Goal: Task Accomplishment & Management: Use online tool/utility

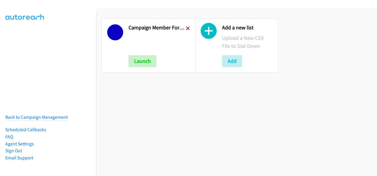
click at [186, 28] on icon at bounding box center [188, 29] width 4 height 4
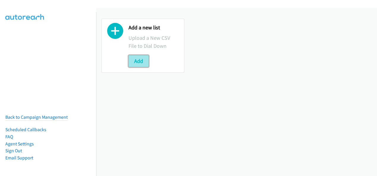
click at [145, 61] on button "Add" at bounding box center [138, 61] width 20 height 12
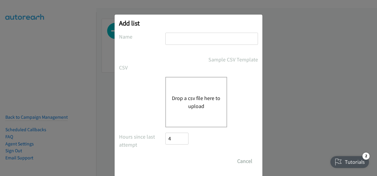
click at [183, 42] on input "text" at bounding box center [211, 39] width 93 height 12
type input "Campaign Member Fortinet-TMP 301206 Webinar 18.09 AU"
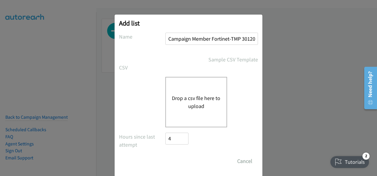
click at [192, 101] on button "Drop a csv file here to upload" at bounding box center [196, 102] width 49 height 16
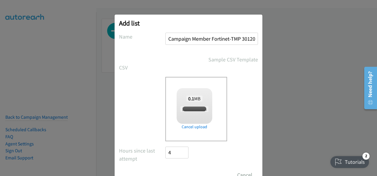
checkbox input "true"
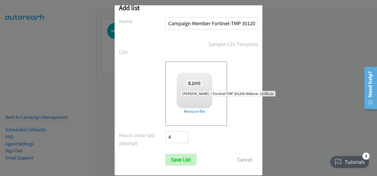
scroll to position [24, 0]
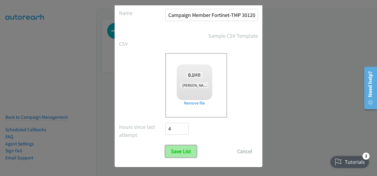
click at [180, 150] on input "Save List" at bounding box center [180, 151] width 31 height 12
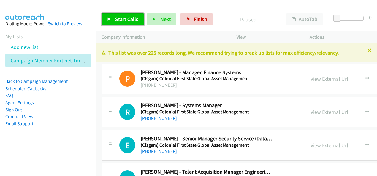
click at [123, 20] on span "Start Calls" at bounding box center [126, 19] width 23 height 7
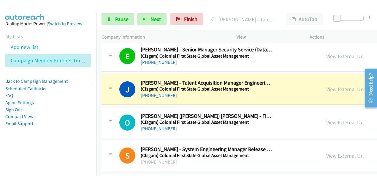
scroll to position [119, 0]
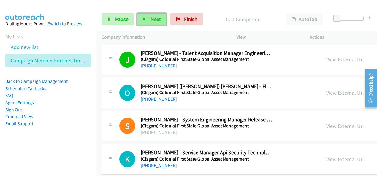
click at [158, 20] on span "Next" at bounding box center [155, 19] width 10 height 7
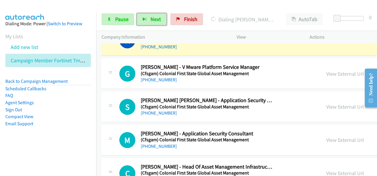
scroll to position [208, 0]
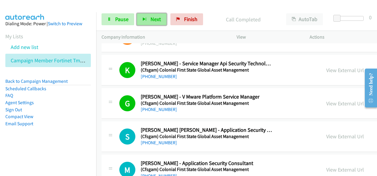
click at [151, 23] on button "Next" at bounding box center [152, 19] width 30 height 12
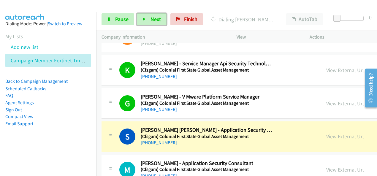
scroll to position [237, 0]
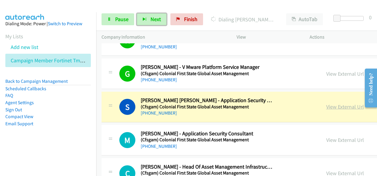
click at [326, 107] on link "View External Url" at bounding box center [345, 106] width 38 height 7
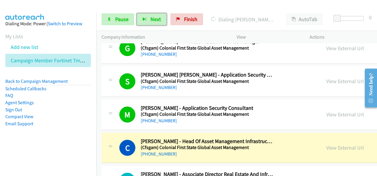
scroll to position [297, 0]
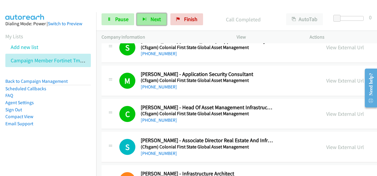
click at [150, 20] on span "Next" at bounding box center [155, 19] width 10 height 7
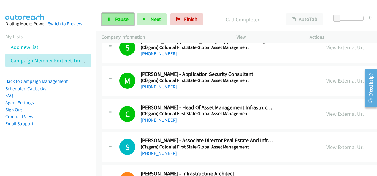
click at [128, 20] on span "Pause" at bounding box center [121, 19] width 13 height 7
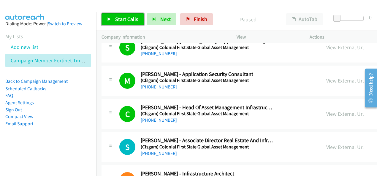
click at [128, 20] on span "Start Calls" at bounding box center [126, 19] width 23 height 7
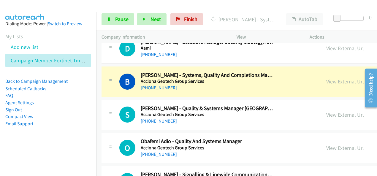
scroll to position [504, 0]
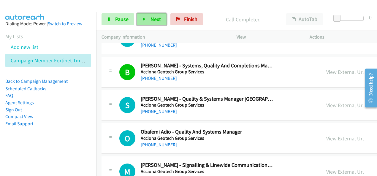
click at [148, 20] on button "Next" at bounding box center [152, 19] width 30 height 12
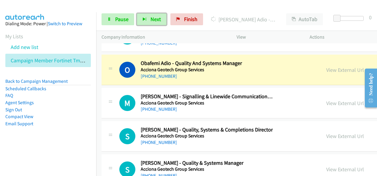
scroll to position [564, 0]
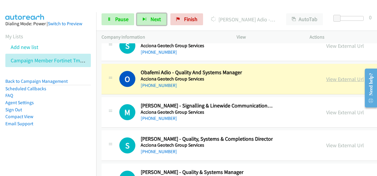
click at [328, 77] on link "View External Url" at bounding box center [345, 79] width 38 height 7
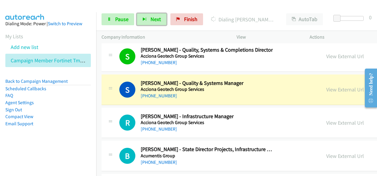
scroll to position [682, 0]
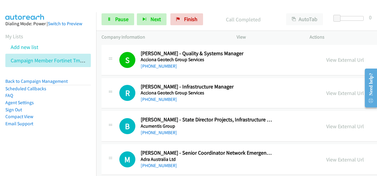
click at [66, 39] on section "My Lists Add new list Campaign Member Fortinet Tmp 301206 Webinar 18.09 Au" at bounding box center [47, 49] width 85 height 35
click at [157, 21] on span "Next" at bounding box center [155, 19] width 10 height 7
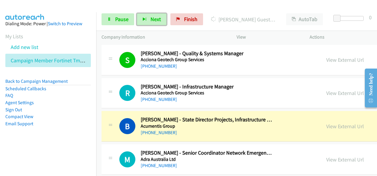
scroll to position [712, 0]
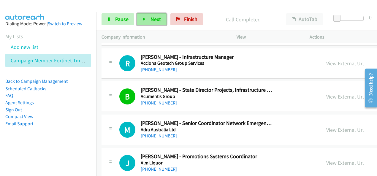
click at [152, 20] on span "Next" at bounding box center [155, 19] width 10 height 7
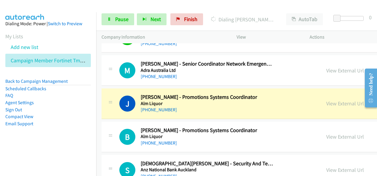
scroll to position [801, 0]
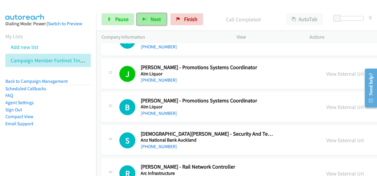
click at [153, 20] on span "Next" at bounding box center [155, 19] width 10 height 7
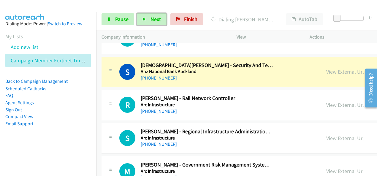
scroll to position [860, 0]
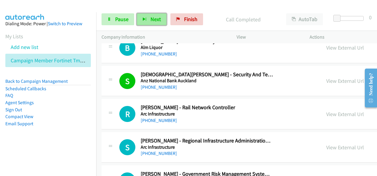
click at [155, 15] on button "Next" at bounding box center [152, 19] width 30 height 12
click at [150, 14] on button "Next" at bounding box center [152, 19] width 30 height 12
click at [151, 17] on span "Next" at bounding box center [155, 19] width 10 height 7
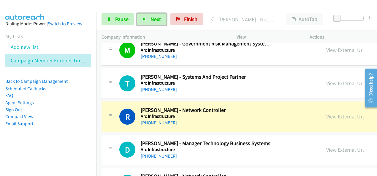
scroll to position [1009, 0]
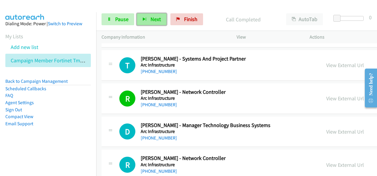
click at [144, 22] on button "Next" at bounding box center [152, 19] width 30 height 12
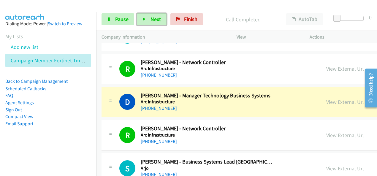
scroll to position [1068, 0]
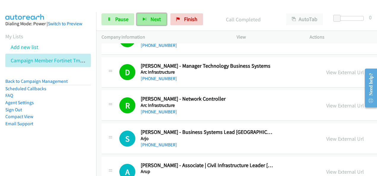
click at [145, 18] on icon "button" at bounding box center [144, 20] width 4 height 4
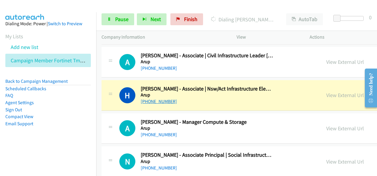
scroll to position [1187, 0]
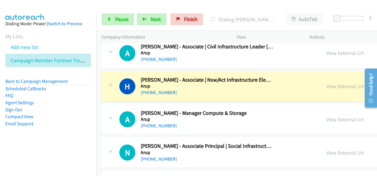
click at [63, 102] on li "Agent Settings" at bounding box center [47, 102] width 85 height 7
click at [327, 83] on link "View External Url" at bounding box center [345, 86] width 38 height 7
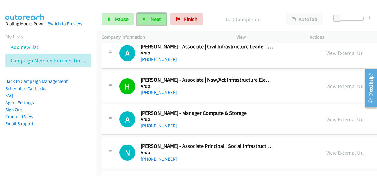
click at [155, 22] on span "Next" at bounding box center [155, 19] width 10 height 7
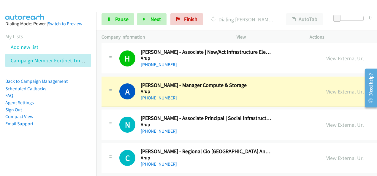
scroll to position [1216, 0]
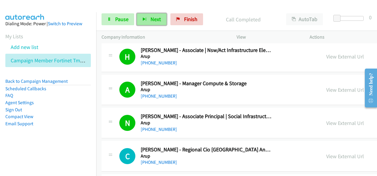
click at [137, 18] on button "Next" at bounding box center [152, 19] width 30 height 12
click at [150, 26] on div "Start Calls Pause Next Finish Call Completed AutoTab AutoTab 0" at bounding box center [236, 19] width 281 height 23
click at [151, 23] on button "Next" at bounding box center [152, 19] width 30 height 12
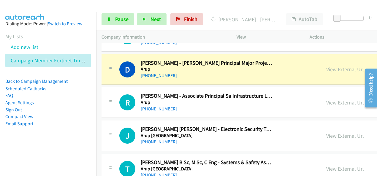
scroll to position [1395, 0]
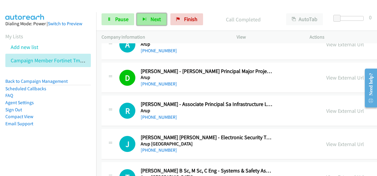
click at [150, 24] on button "Next" at bounding box center [152, 19] width 30 height 12
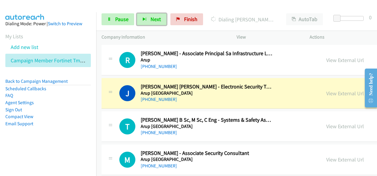
scroll to position [1454, 0]
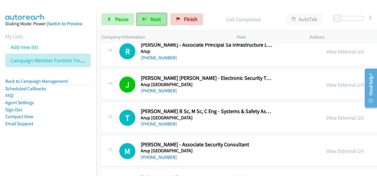
click at [157, 23] on button "Next" at bounding box center [152, 19] width 30 height 12
click at [158, 14] on div "Start Calls Pause Next Finish Call Completed AutoTab AutoTab 0" at bounding box center [236, 19] width 281 height 23
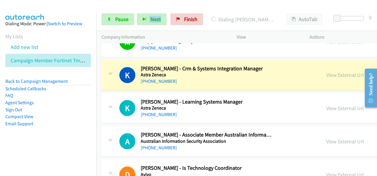
scroll to position [1573, 0]
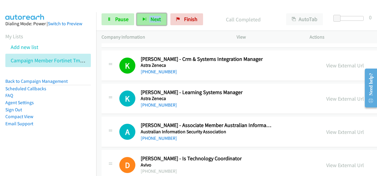
click at [146, 21] on button "Next" at bounding box center [152, 19] width 30 height 12
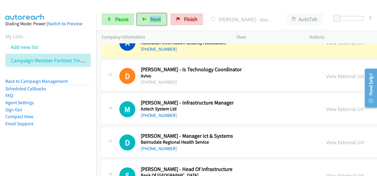
scroll to position [1632, 0]
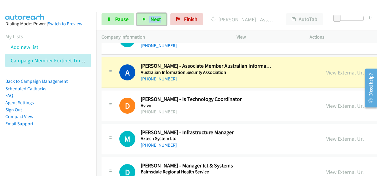
click at [326, 69] on link "View External Url" at bounding box center [345, 72] width 38 height 7
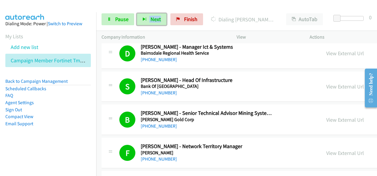
scroll to position [1869, 0]
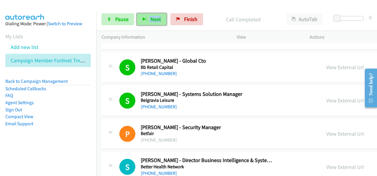
click at [149, 16] on button "Next" at bounding box center [152, 19] width 30 height 12
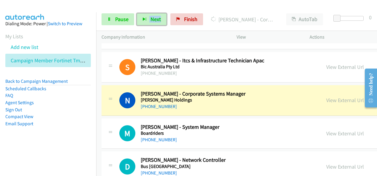
scroll to position [2077, 0]
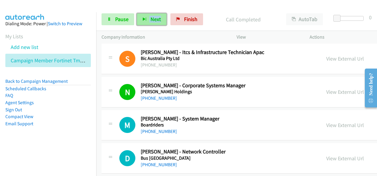
click at [147, 17] on button "Next" at bounding box center [152, 19] width 30 height 12
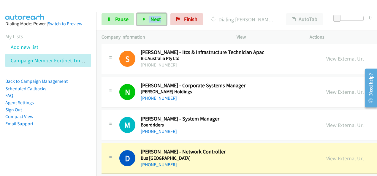
scroll to position [2136, 0]
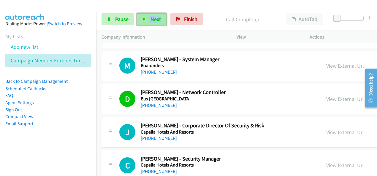
click at [144, 20] on icon "button" at bounding box center [144, 20] width 4 height 4
click at [46, 107] on li "Sign Out" at bounding box center [47, 109] width 85 height 7
click at [145, 20] on icon "button" at bounding box center [144, 20] width 4 height 4
click at [145, 22] on button "Next" at bounding box center [152, 19] width 30 height 12
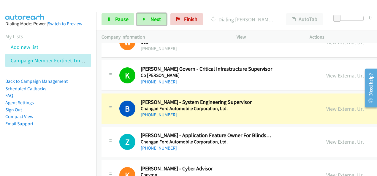
scroll to position [2344, 0]
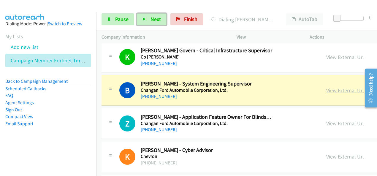
click at [326, 87] on link "View External Url" at bounding box center [345, 90] width 38 height 7
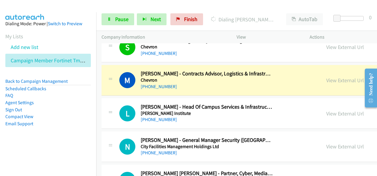
scroll to position [2492, 0]
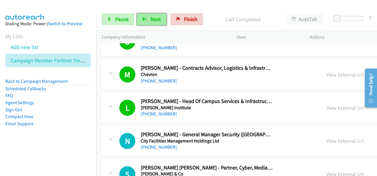
click at [150, 18] on span "Next" at bounding box center [155, 19] width 10 height 7
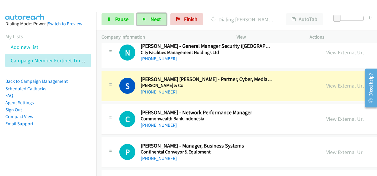
scroll to position [2581, 0]
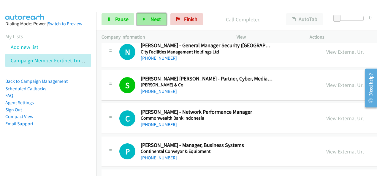
click at [149, 22] on button "Next" at bounding box center [152, 19] width 30 height 12
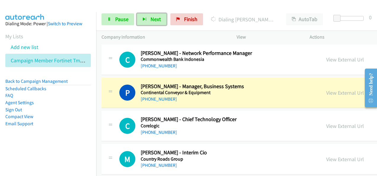
scroll to position [2641, 0]
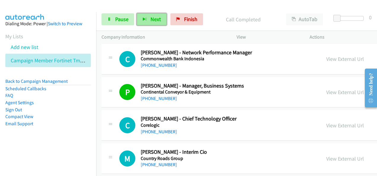
click at [150, 22] on span "Next" at bounding box center [155, 19] width 10 height 7
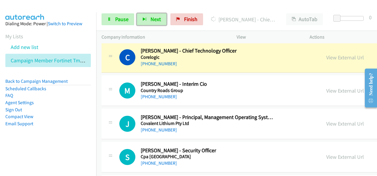
scroll to position [2700, 0]
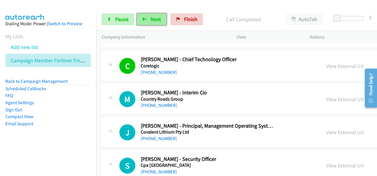
click at [158, 21] on span "Next" at bounding box center [155, 19] width 10 height 7
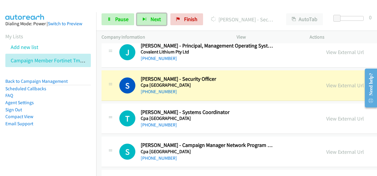
scroll to position [2789, 0]
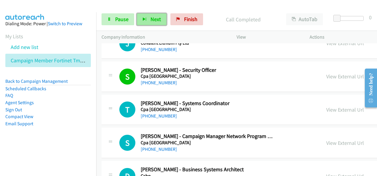
click at [158, 19] on span "Next" at bounding box center [155, 19] width 10 height 7
click at [159, 15] on button "Next" at bounding box center [152, 19] width 30 height 12
click at [143, 20] on icon "button" at bounding box center [144, 20] width 4 height 4
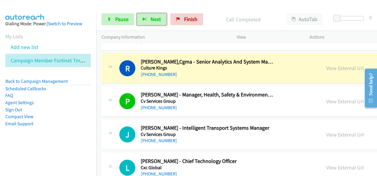
scroll to position [2997, 0]
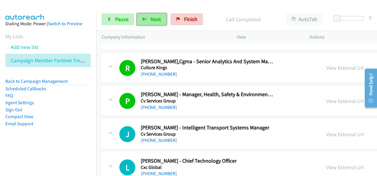
click at [157, 22] on span "Next" at bounding box center [155, 19] width 10 height 7
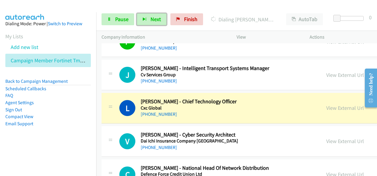
scroll to position [3086, 0]
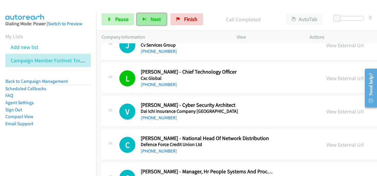
click at [153, 19] on span "Next" at bounding box center [155, 19] width 10 height 7
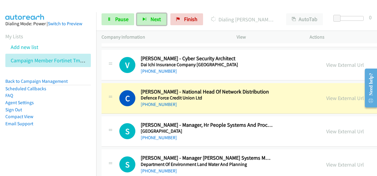
scroll to position [3145, 0]
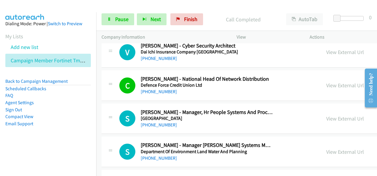
click at [139, 9] on div "Start Calls Pause Next Finish Call Completed AutoTab AutoTab 0" at bounding box center [236, 19] width 281 height 23
click at [143, 18] on icon "button" at bounding box center [144, 20] width 4 height 4
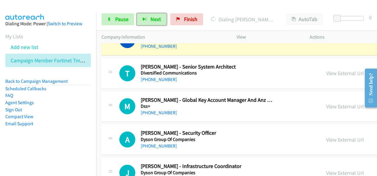
scroll to position [3293, 0]
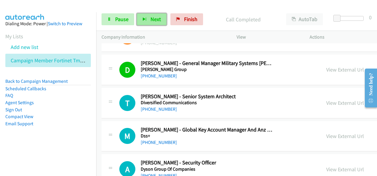
click at [158, 19] on span "Next" at bounding box center [155, 19] width 10 height 7
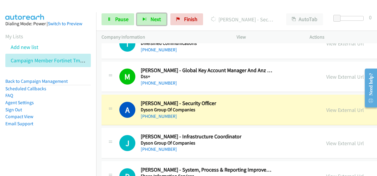
scroll to position [3382, 0]
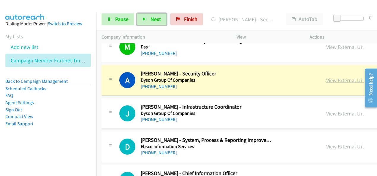
click at [326, 77] on link "View External Url" at bounding box center [345, 80] width 38 height 7
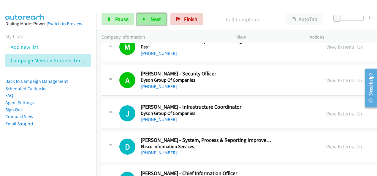
click at [153, 18] on span "Next" at bounding box center [155, 19] width 10 height 7
click at [151, 20] on span "Next" at bounding box center [155, 19] width 10 height 7
click at [153, 18] on span "Next" at bounding box center [155, 19] width 10 height 7
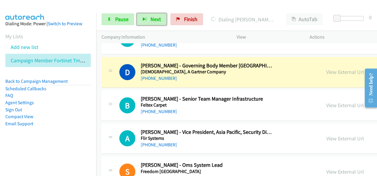
scroll to position [3827, 0]
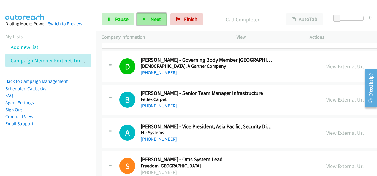
click at [161, 22] on button "Next" at bounding box center [152, 19] width 30 height 12
click at [147, 20] on button "Next" at bounding box center [152, 19] width 30 height 12
click at [152, 20] on span "Next" at bounding box center [155, 19] width 10 height 7
click at [157, 22] on span "Next" at bounding box center [155, 19] width 10 height 7
click at [157, 19] on span "Next" at bounding box center [155, 19] width 10 height 7
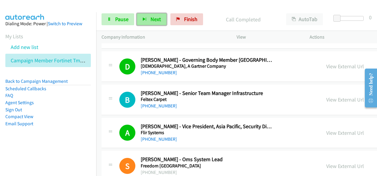
click at [158, 21] on span "Next" at bounding box center [155, 19] width 10 height 7
click at [158, 16] on span "Next" at bounding box center [155, 19] width 10 height 7
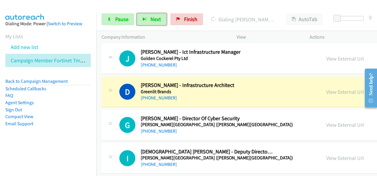
scroll to position [4302, 0]
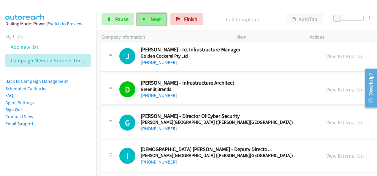
click at [157, 19] on span "Next" at bounding box center [155, 19] width 10 height 7
click at [160, 15] on button "Next" at bounding box center [152, 19] width 30 height 12
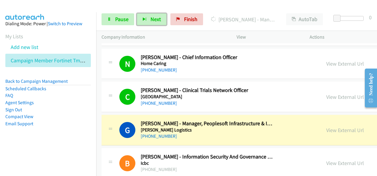
scroll to position [4599, 0]
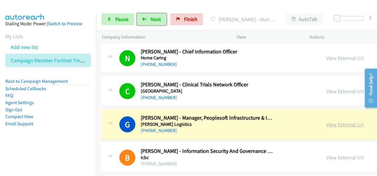
click at [326, 121] on link "View External Url" at bounding box center [345, 124] width 38 height 7
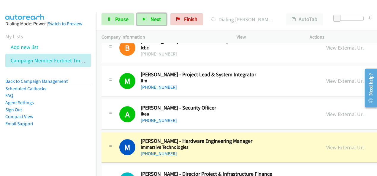
scroll to position [4718, 0]
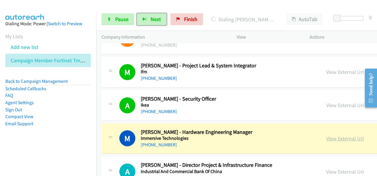
click at [327, 135] on link "View External Url" at bounding box center [345, 138] width 38 height 7
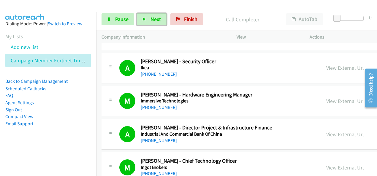
scroll to position [4777, 0]
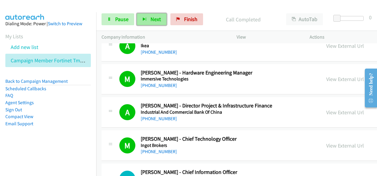
click at [156, 16] on span "Next" at bounding box center [155, 19] width 10 height 7
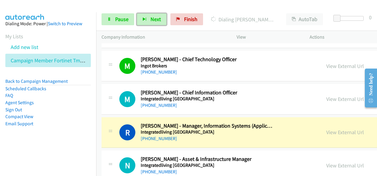
scroll to position [4896, 0]
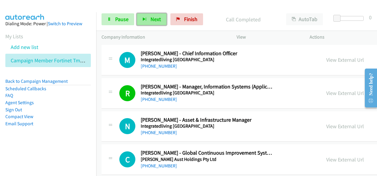
click at [160, 19] on span "Next" at bounding box center [155, 19] width 10 height 7
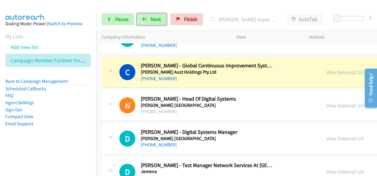
scroll to position [4985, 0]
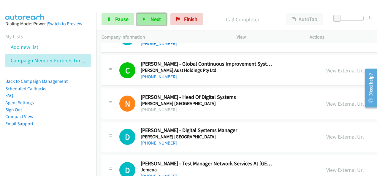
click at [152, 21] on span "Next" at bounding box center [155, 19] width 10 height 7
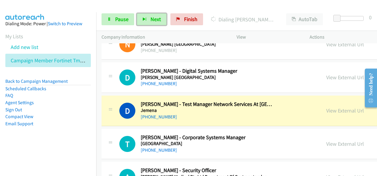
scroll to position [5074, 0]
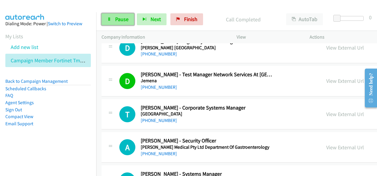
click at [113, 15] on link "Pause" at bounding box center [117, 19] width 33 height 12
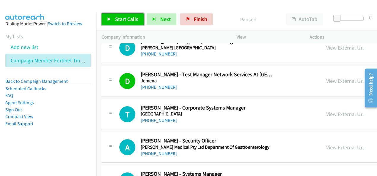
click at [125, 23] on link "Start Calls" at bounding box center [122, 19] width 42 height 12
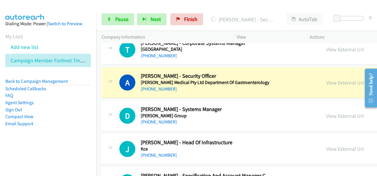
scroll to position [5133, 0]
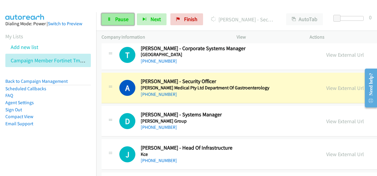
drag, startPoint x: 121, startPoint y: 15, endPoint x: 126, endPoint y: 15, distance: 4.5
click at [121, 15] on link "Pause" at bounding box center [117, 19] width 33 height 12
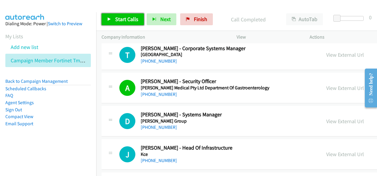
click at [122, 19] on span "Start Calls" at bounding box center [126, 19] width 23 height 7
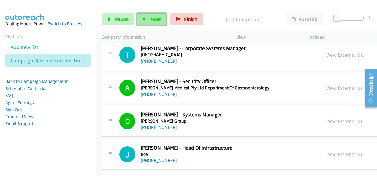
click at [157, 20] on span "Next" at bounding box center [155, 19] width 10 height 7
click at [152, 23] on button "Next" at bounding box center [152, 19] width 30 height 12
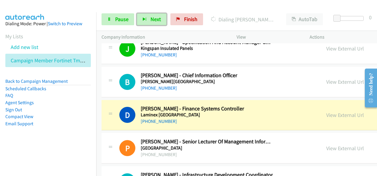
scroll to position [5281, 0]
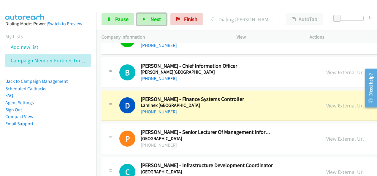
click at [327, 102] on link "View External Url" at bounding box center [345, 105] width 38 height 7
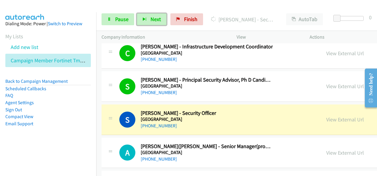
scroll to position [5430, 0]
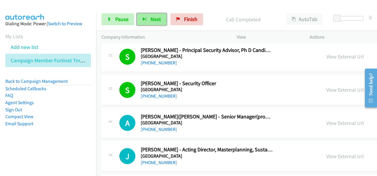
click at [152, 17] on span "Next" at bounding box center [155, 19] width 10 height 7
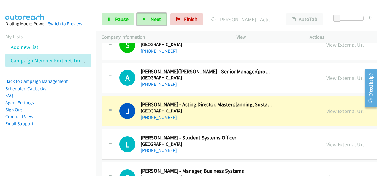
scroll to position [5489, 0]
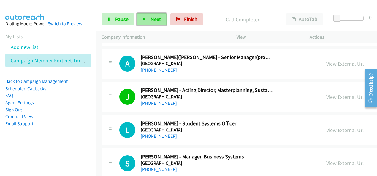
click at [160, 19] on button "Next" at bounding box center [152, 19] width 30 height 12
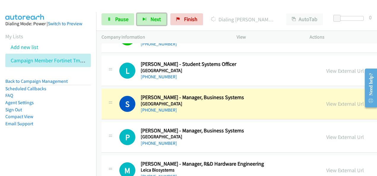
scroll to position [5578, 0]
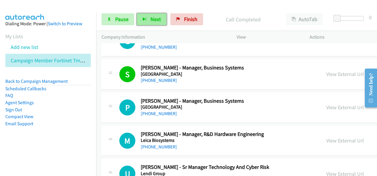
click at [161, 25] on button "Next" at bounding box center [152, 19] width 30 height 12
click at [156, 16] on span "Next" at bounding box center [155, 19] width 10 height 7
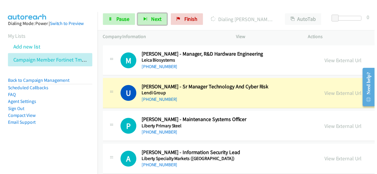
scroll to position [5667, 0]
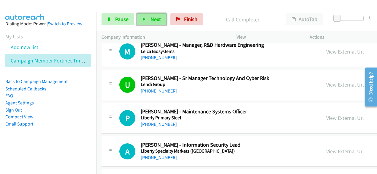
click at [158, 18] on span "Next" at bounding box center [155, 19] width 10 height 7
click at [163, 20] on button "Next" at bounding box center [152, 19] width 30 height 12
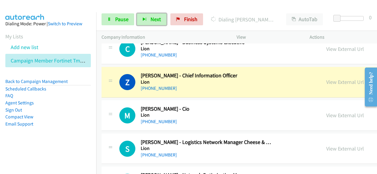
scroll to position [5845, 0]
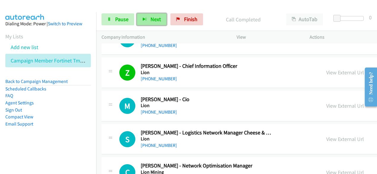
click at [147, 23] on button "Next" at bounding box center [152, 19] width 30 height 12
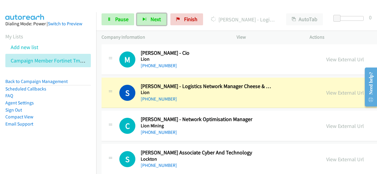
scroll to position [5904, 0]
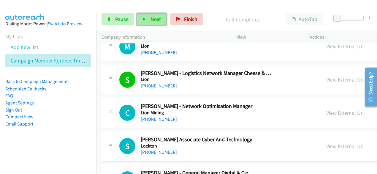
click at [143, 15] on button "Next" at bounding box center [152, 19] width 30 height 12
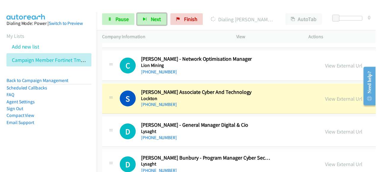
scroll to position [5964, 0]
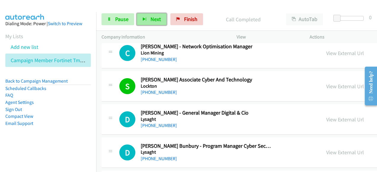
click at [158, 20] on span "Next" at bounding box center [155, 19] width 10 height 7
click at [152, 19] on span "Next" at bounding box center [155, 19] width 10 height 7
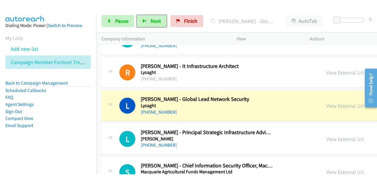
scroll to position [6142, 0]
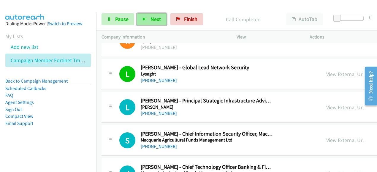
click at [154, 24] on button "Next" at bounding box center [152, 19] width 30 height 12
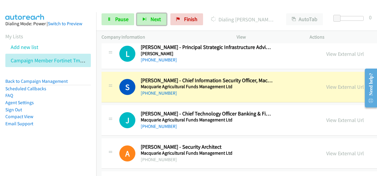
scroll to position [6201, 0]
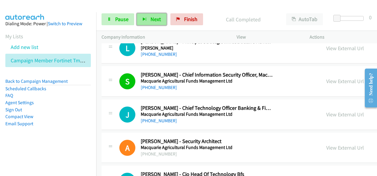
click at [158, 16] on button "Next" at bounding box center [152, 19] width 30 height 12
click at [157, 21] on span "Next" at bounding box center [155, 19] width 10 height 7
click at [156, 17] on span "Next" at bounding box center [155, 19] width 10 height 7
click at [154, 24] on button "Next" at bounding box center [152, 19] width 30 height 12
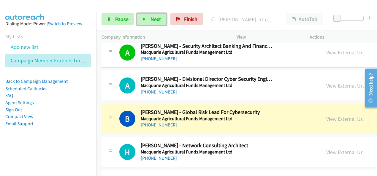
scroll to position [6468, 0]
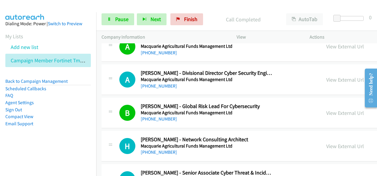
click at [145, 25] on div "Start Calls Pause Next Finish Call Completed AutoTab AutoTab 0" at bounding box center [236, 19] width 281 height 23
click at [150, 22] on span "Next" at bounding box center [155, 19] width 10 height 7
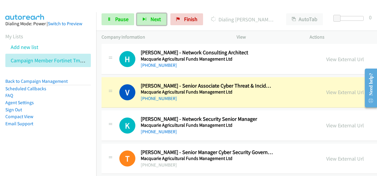
scroll to position [6557, 0]
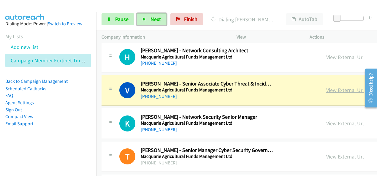
click at [326, 87] on link "View External Url" at bounding box center [345, 90] width 38 height 7
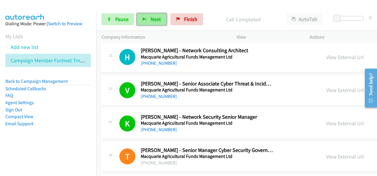
click at [155, 18] on span "Next" at bounding box center [155, 19] width 10 height 7
drag, startPoint x: 158, startPoint y: 17, endPoint x: 155, endPoint y: 25, distance: 8.3
click at [158, 17] on span "Next" at bounding box center [155, 19] width 10 height 7
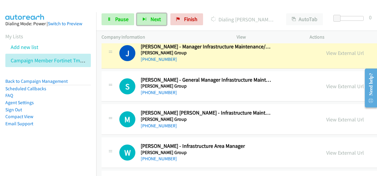
scroll to position [6795, 0]
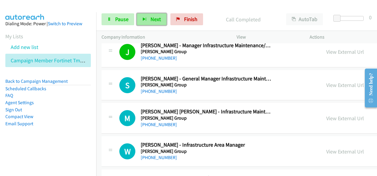
click at [158, 20] on span "Next" at bounding box center [155, 19] width 10 height 7
click at [148, 18] on button "Next" at bounding box center [152, 19] width 30 height 12
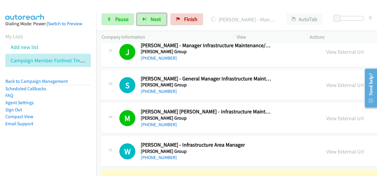
scroll to position [6884, 0]
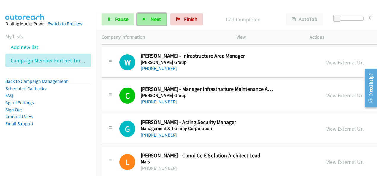
click at [147, 19] on button "Next" at bounding box center [152, 19] width 30 height 12
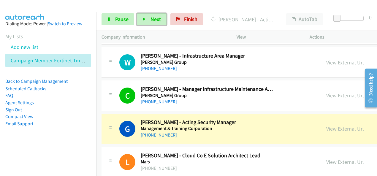
scroll to position [6913, 0]
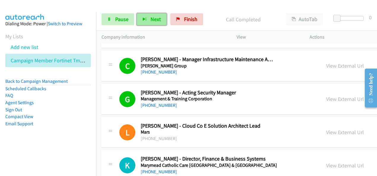
click at [153, 21] on span "Next" at bounding box center [155, 19] width 10 height 7
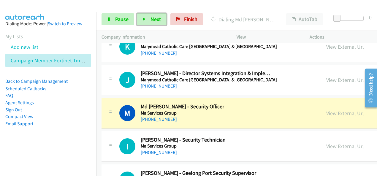
scroll to position [7062, 0]
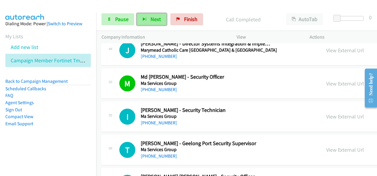
click at [152, 22] on span "Next" at bounding box center [155, 19] width 10 height 7
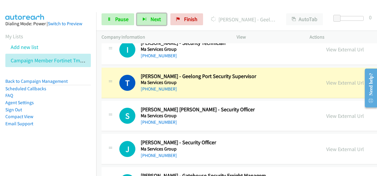
scroll to position [7121, 0]
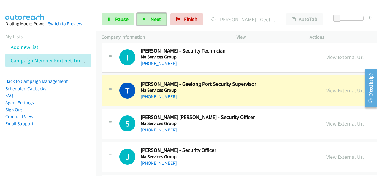
click at [326, 87] on link "View External Url" at bounding box center [345, 90] width 38 height 7
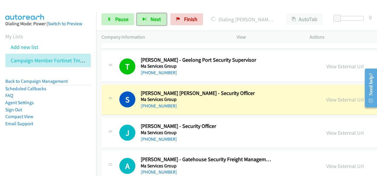
scroll to position [7151, 0]
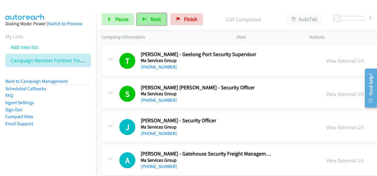
click at [155, 22] on span "Next" at bounding box center [155, 19] width 10 height 7
drag, startPoint x: 78, startPoint y: 94, endPoint x: 90, endPoint y: 74, distance: 23.3
click at [78, 93] on li "FAQ" at bounding box center [47, 95] width 85 height 7
click at [153, 22] on span "Next" at bounding box center [155, 19] width 10 height 7
click at [60, 34] on section "My Lists Add new list Campaign Member Fortinet Tmp 301206 Webinar 18.09 Au" at bounding box center [47, 49] width 85 height 35
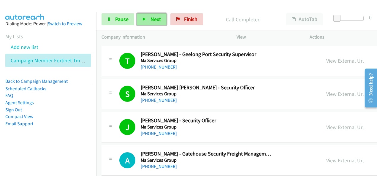
click at [150, 17] on span "Next" at bounding box center [155, 19] width 10 height 7
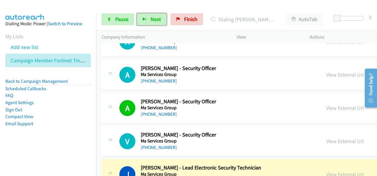
scroll to position [7299, 0]
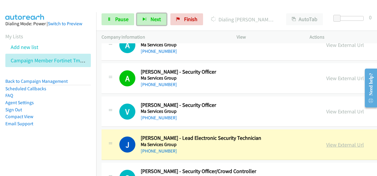
click at [334, 141] on link "View External Url" at bounding box center [345, 144] width 38 height 7
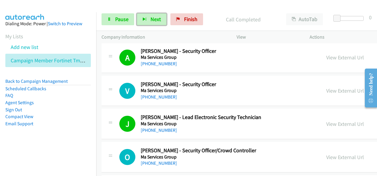
scroll to position [7329, 0]
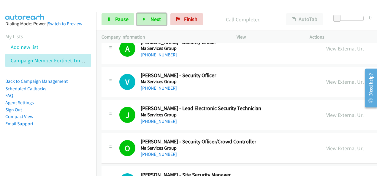
drag, startPoint x: 152, startPoint y: 23, endPoint x: 144, endPoint y: 33, distance: 12.7
click at [152, 23] on button "Next" at bounding box center [152, 19] width 30 height 12
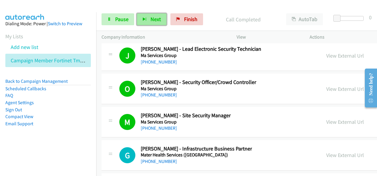
click at [154, 15] on button "Next" at bounding box center [152, 19] width 30 height 12
click at [158, 20] on span "Next" at bounding box center [155, 19] width 10 height 7
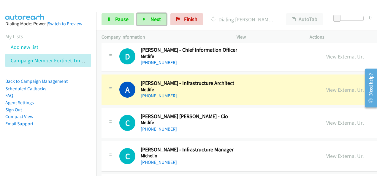
scroll to position [7596, 0]
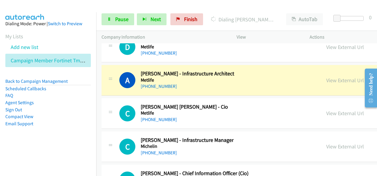
click at [83, 5] on div at bounding box center [185, 11] width 371 height 23
drag, startPoint x: 315, startPoint y: 59, endPoint x: 198, endPoint y: 175, distance: 164.7
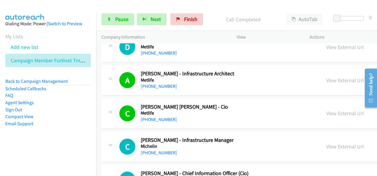
click at [121, 5] on div at bounding box center [185, 11] width 371 height 23
click at [156, 22] on span "Next" at bounding box center [155, 19] width 10 height 7
drag, startPoint x: 82, startPoint y: 119, endPoint x: 101, endPoint y: 111, distance: 20.8
click at [82, 119] on li "Compact View" at bounding box center [47, 116] width 85 height 7
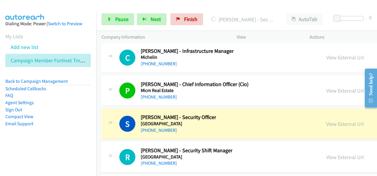
scroll to position [7714, 0]
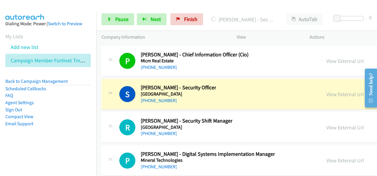
click at [74, 113] on li "Compact View" at bounding box center [47, 116] width 85 height 7
click at [129, 14] on link "Pause" at bounding box center [117, 19] width 33 height 12
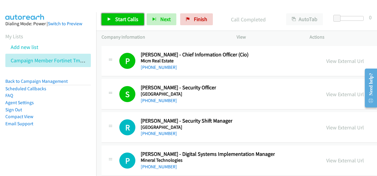
click at [133, 17] on span "Start Calls" at bounding box center [126, 19] width 23 height 7
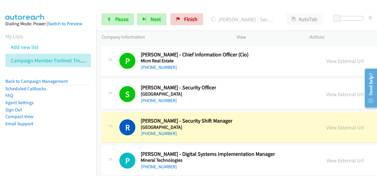
click at [72, 110] on li "Sign Out" at bounding box center [47, 109] width 85 height 7
click at [79, 39] on section "My Lists Add new list Campaign Member Fortinet Tmp 301206 Webinar 18.09 Au" at bounding box center [47, 49] width 85 height 35
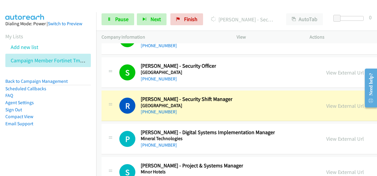
scroll to position [7744, 0]
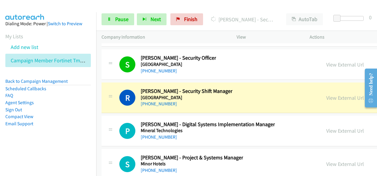
click at [138, 5] on div at bounding box center [185, 11] width 371 height 23
click at [83, 23] on div "Dialing Mode: Power | Switch to Preview" at bounding box center [47, 23] width 85 height 7
click at [132, 7] on div at bounding box center [185, 11] width 371 height 23
click at [197, 9] on div "Start Calls Pause Next Finish [PERSON_NAME] - Security Shift Manager AutoTab Au…" at bounding box center [236, 19] width 281 height 23
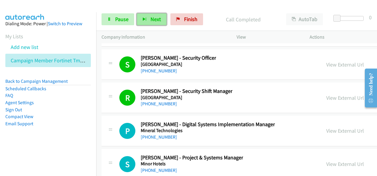
click at [158, 17] on span "Next" at bounding box center [155, 19] width 10 height 7
click at [161, 19] on button "Next" at bounding box center [152, 19] width 30 height 12
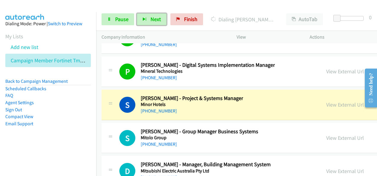
scroll to position [7833, 0]
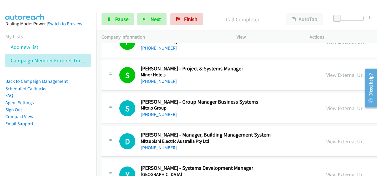
click at [220, 12] on div "Start Calls Pause Next Finish Call Completed AutoTab AutoTab 0" at bounding box center [236, 19] width 281 height 23
click at [150, 21] on span "Next" at bounding box center [155, 19] width 10 height 7
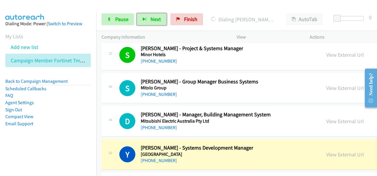
scroll to position [7892, 0]
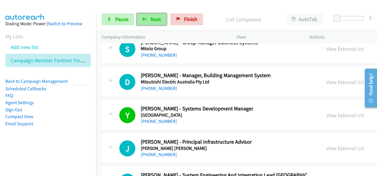
click at [154, 20] on span "Next" at bounding box center [155, 19] width 10 height 7
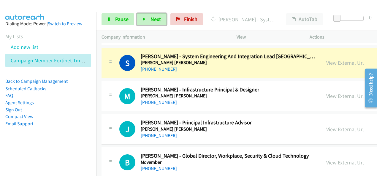
scroll to position [7981, 0]
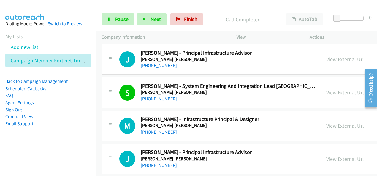
drag, startPoint x: 68, startPoint y: 128, endPoint x: 71, endPoint y: 114, distance: 14.0
click at [67, 127] on aside "Dialing Mode: Power | Switch to Preview My Lists Add new list Campaign Member F…" at bounding box center [48, 83] width 96 height 142
click at [148, 22] on button "Next" at bounding box center [152, 19] width 30 height 12
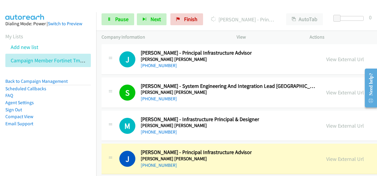
drag, startPoint x: 50, startPoint y: 123, endPoint x: 58, endPoint y: 122, distance: 7.2
click at [52, 123] on li "Email Support" at bounding box center [47, 123] width 85 height 7
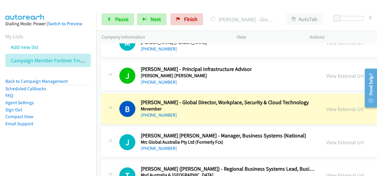
scroll to position [8070, 0]
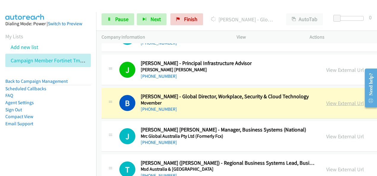
click at [326, 100] on link "View External Url" at bounding box center [345, 103] width 38 height 7
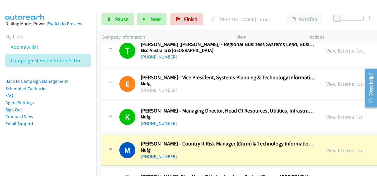
scroll to position [8248, 0]
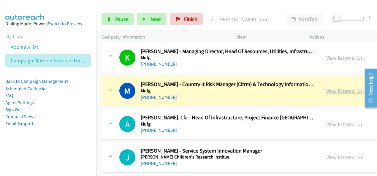
click at [326, 88] on link "View External Url" at bounding box center [345, 91] width 38 height 7
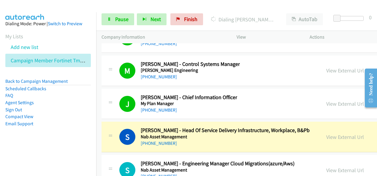
scroll to position [8397, 0]
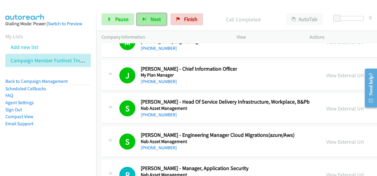
click at [152, 18] on span "Next" at bounding box center [155, 19] width 10 height 7
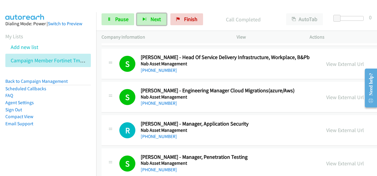
scroll to position [8456, 0]
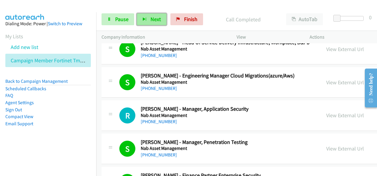
click at [151, 20] on span "Next" at bounding box center [155, 19] width 10 height 7
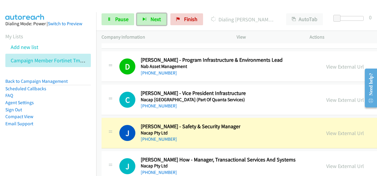
scroll to position [8634, 0]
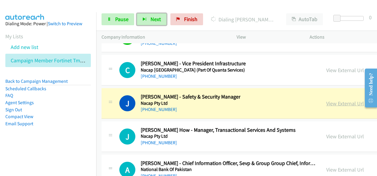
click at [336, 100] on link "View External Url" at bounding box center [345, 103] width 38 height 7
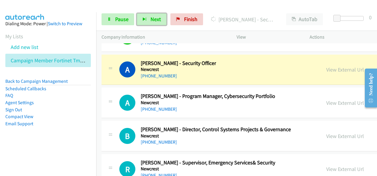
scroll to position [8753, 0]
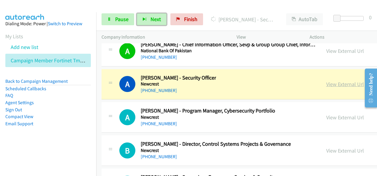
click at [326, 81] on link "View External Url" at bounding box center [345, 84] width 38 height 7
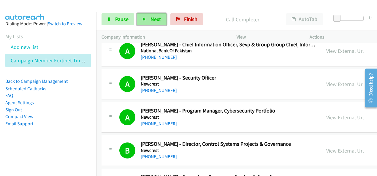
click at [154, 18] on span "Next" at bounding box center [155, 19] width 10 height 7
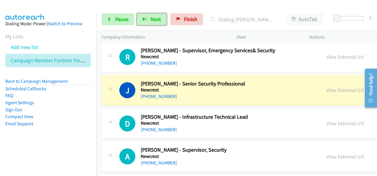
scroll to position [8871, 0]
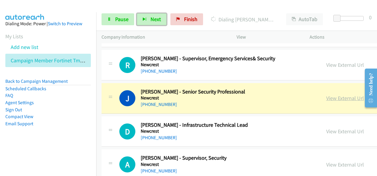
click at [326, 95] on link "View External Url" at bounding box center [345, 98] width 38 height 7
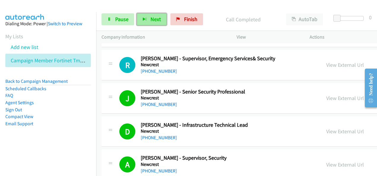
click at [164, 23] on button "Next" at bounding box center [152, 19] width 30 height 12
click at [159, 20] on span "Next" at bounding box center [155, 19] width 10 height 7
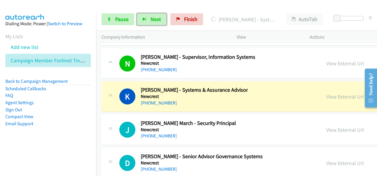
scroll to position [9109, 0]
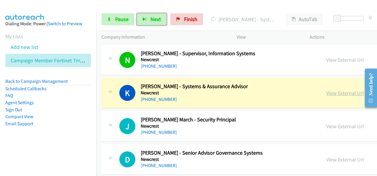
click at [326, 90] on link "View External Url" at bounding box center [345, 93] width 38 height 7
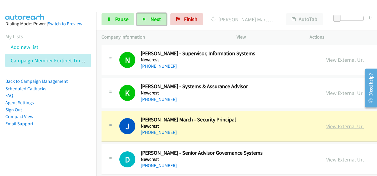
click at [326, 123] on link "View External Url" at bounding box center [345, 126] width 38 height 7
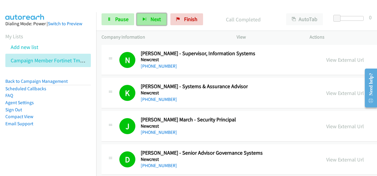
click at [139, 19] on button "Next" at bounding box center [152, 19] width 30 height 12
click at [155, 15] on button "Next" at bounding box center [152, 19] width 30 height 12
click at [146, 20] on button "Next" at bounding box center [152, 19] width 30 height 12
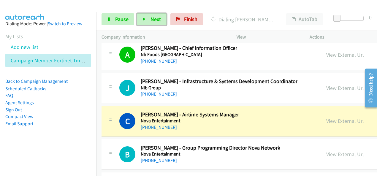
scroll to position [9376, 0]
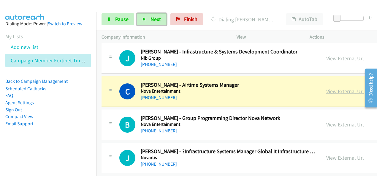
click at [326, 88] on link "View External Url" at bounding box center [345, 91] width 38 height 7
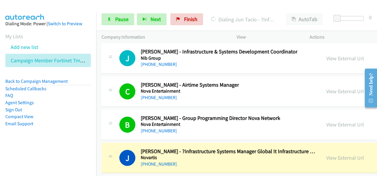
click at [84, 111] on li "Sign Out" at bounding box center [47, 109] width 85 height 7
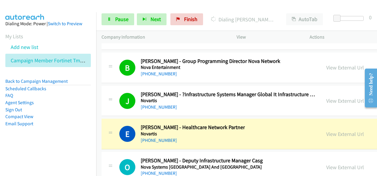
scroll to position [9435, 0]
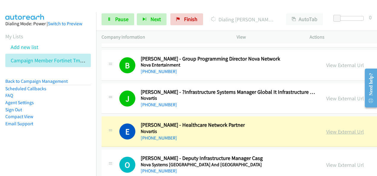
click at [326, 128] on link "View External Url" at bounding box center [345, 131] width 38 height 7
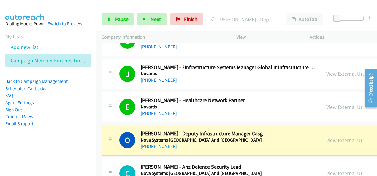
scroll to position [9465, 0]
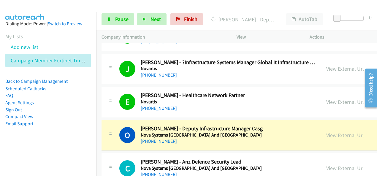
drag, startPoint x: 325, startPoint y: 109, endPoint x: 314, endPoint y: 111, distance: 10.9
click at [326, 132] on link "View External Url" at bounding box center [345, 135] width 38 height 7
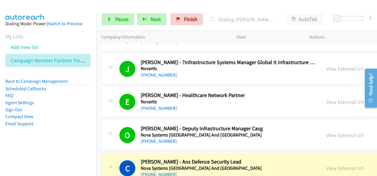
scroll to position [9495, 0]
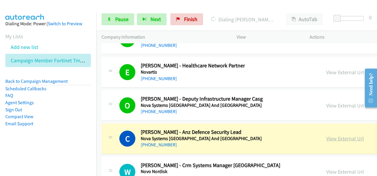
click at [326, 135] on link "View External Url" at bounding box center [345, 138] width 38 height 7
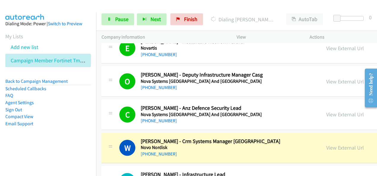
scroll to position [9524, 0]
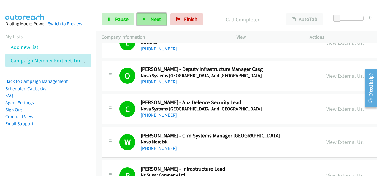
click at [158, 21] on span "Next" at bounding box center [155, 19] width 10 height 7
drag, startPoint x: 160, startPoint y: 20, endPoint x: 204, endPoint y: 65, distance: 63.6
click at [160, 19] on button "Next" at bounding box center [152, 19] width 30 height 12
click at [162, 20] on button "Next" at bounding box center [152, 19] width 30 height 12
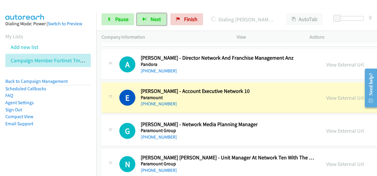
scroll to position [9880, 0]
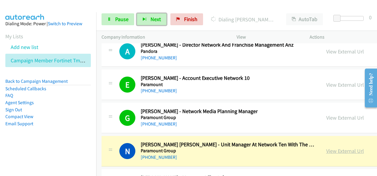
click at [326, 147] on link "View External Url" at bounding box center [345, 150] width 38 height 7
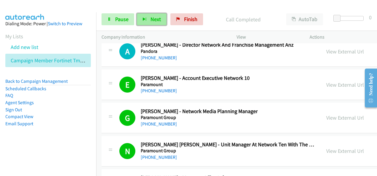
click at [148, 19] on button "Next" at bounding box center [152, 19] width 30 height 12
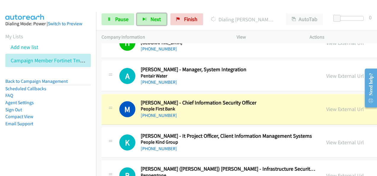
scroll to position [10118, 0]
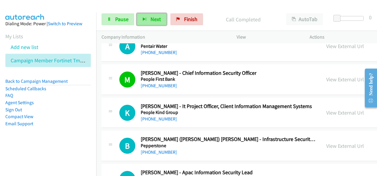
click at [146, 18] on button "Next" at bounding box center [152, 19] width 30 height 12
click at [160, 20] on button "Next" at bounding box center [152, 19] width 30 height 12
click at [147, 19] on button "Next" at bounding box center [152, 19] width 30 height 12
click at [158, 19] on span "Next" at bounding box center [155, 19] width 10 height 7
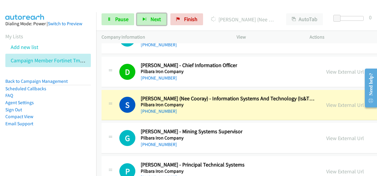
scroll to position [10325, 0]
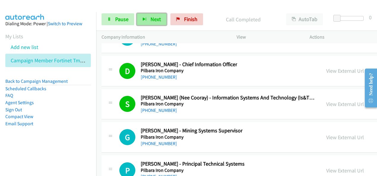
click at [148, 20] on button "Next" at bounding box center [152, 19] width 30 height 12
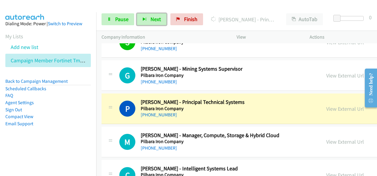
scroll to position [10385, 0]
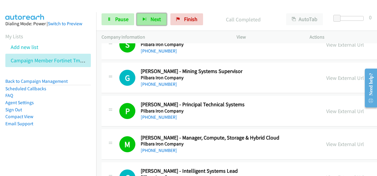
click at [165, 16] on button "Next" at bounding box center [152, 19] width 30 height 12
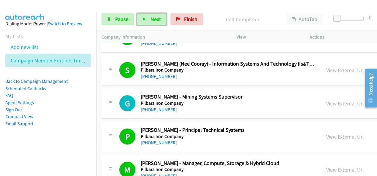
scroll to position [10355, 0]
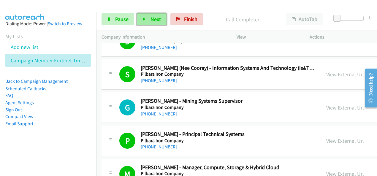
click at [160, 21] on button "Next" at bounding box center [152, 19] width 30 height 12
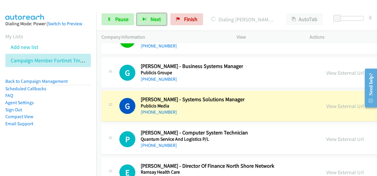
scroll to position [10563, 0]
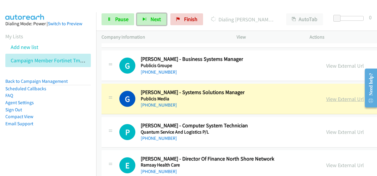
click at [326, 96] on link "View External Url" at bounding box center [345, 99] width 38 height 7
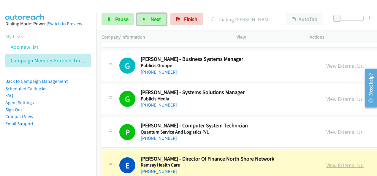
click at [326, 162] on link "View External Url" at bounding box center [345, 165] width 38 height 7
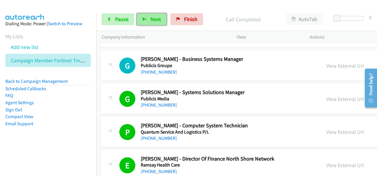
click at [150, 23] on button "Next" at bounding box center [152, 19] width 30 height 12
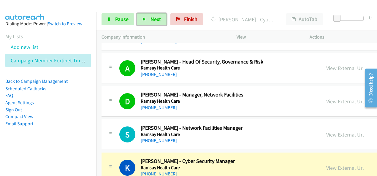
scroll to position [10741, 0]
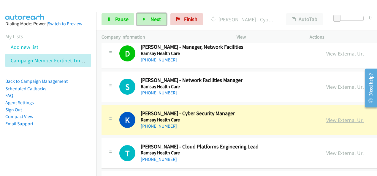
click at [326, 117] on link "View External Url" at bounding box center [345, 120] width 38 height 7
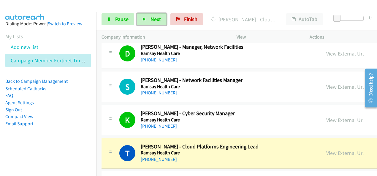
scroll to position [10770, 0]
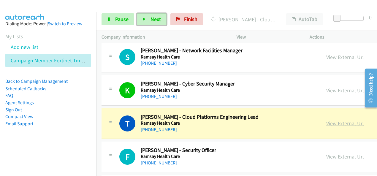
click at [326, 120] on link "View External Url" at bounding box center [345, 123] width 38 height 7
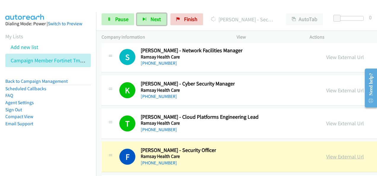
click at [337, 153] on link "View External Url" at bounding box center [345, 156] width 38 height 7
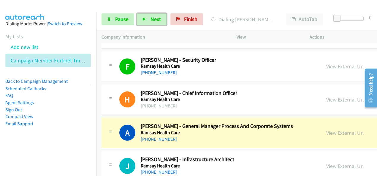
scroll to position [10889, 0]
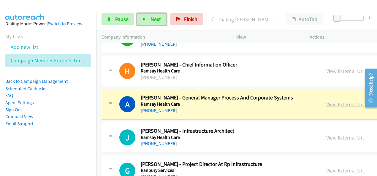
click at [326, 101] on link "View External Url" at bounding box center [345, 104] width 38 height 7
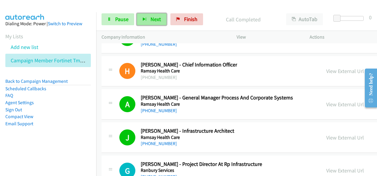
click at [158, 16] on button "Next" at bounding box center [152, 19] width 30 height 12
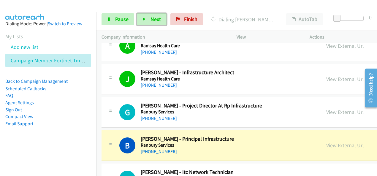
scroll to position [10948, 0]
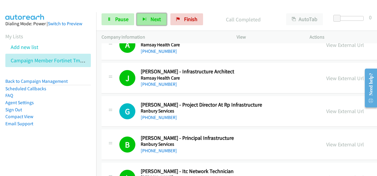
click at [157, 18] on span "Next" at bounding box center [155, 19] width 10 height 7
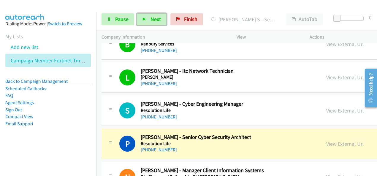
scroll to position [11067, 0]
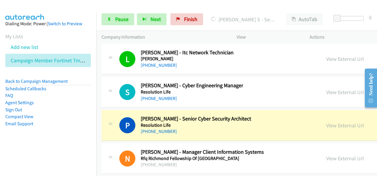
click at [82, 119] on li "Compact View" at bounding box center [47, 116] width 85 height 7
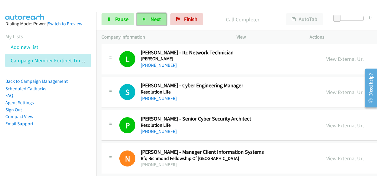
click at [151, 21] on span "Next" at bounding box center [155, 19] width 10 height 7
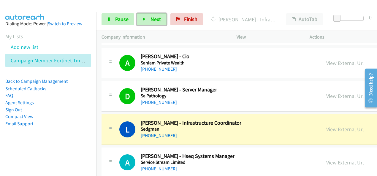
scroll to position [11334, 0]
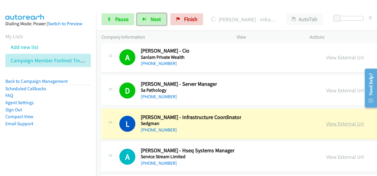
click at [333, 120] on link "View External Url" at bounding box center [345, 123] width 38 height 7
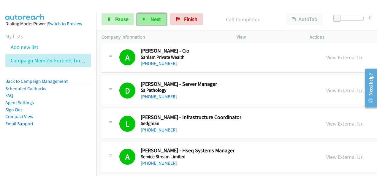
click at [158, 19] on span "Next" at bounding box center [155, 19] width 10 height 7
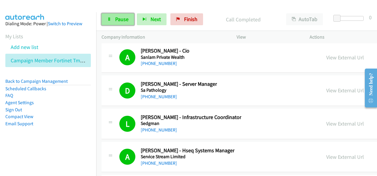
click at [122, 19] on span "Pause" at bounding box center [121, 19] width 13 height 7
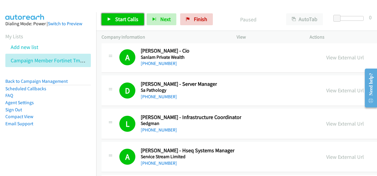
click at [134, 19] on span "Start Calls" at bounding box center [126, 19] width 23 height 7
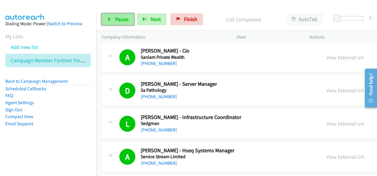
click at [117, 22] on span "Pause" at bounding box center [121, 19] width 13 height 7
